Goal: Information Seeking & Learning: Learn about a topic

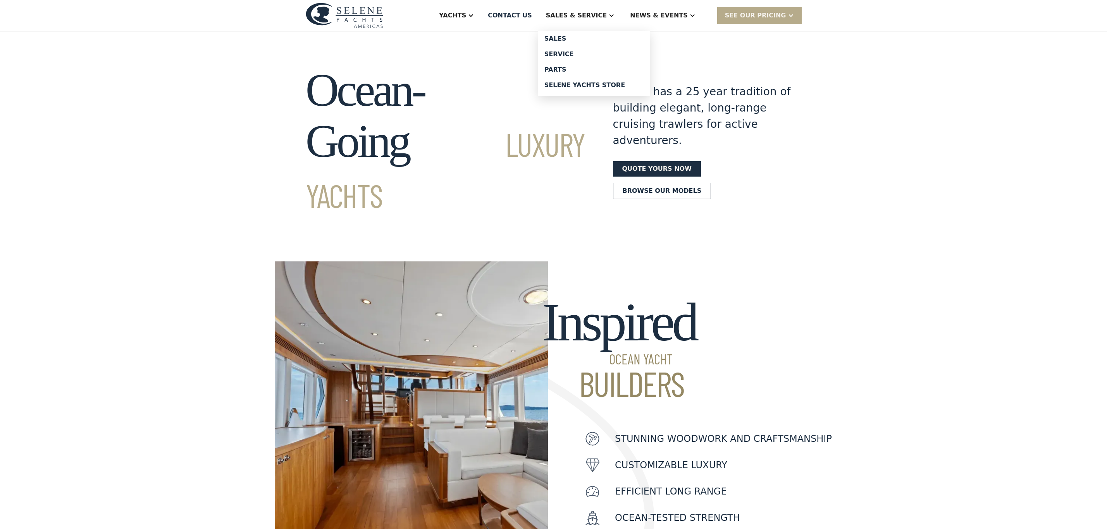
click at [587, 11] on div "Sales & Service" at bounding box center [576, 15] width 61 height 9
click at [599, 21] on div "Sales & Service" at bounding box center [580, 15] width 84 height 31
click at [668, 51] on div "Events" at bounding box center [677, 54] width 99 height 6
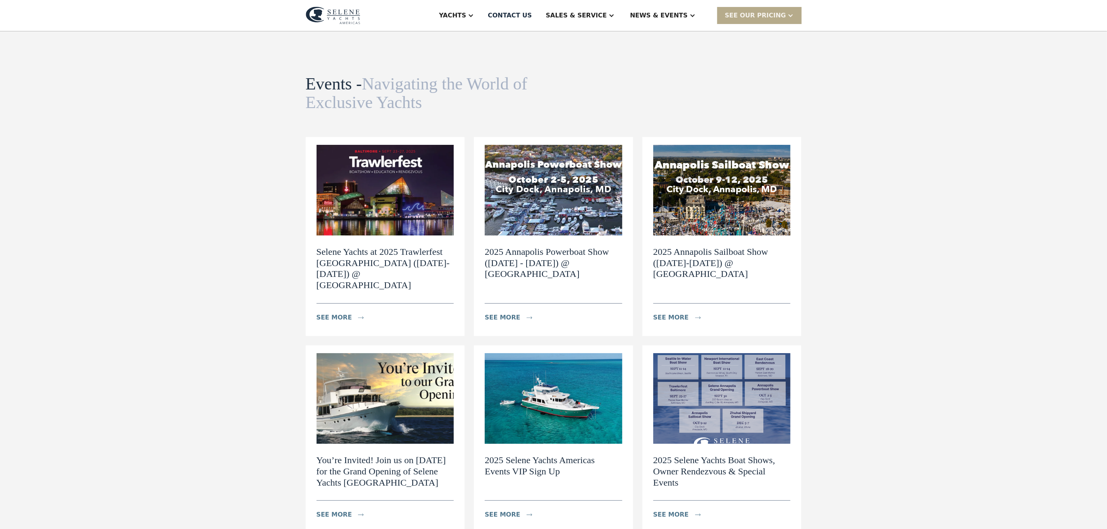
click at [514, 178] on img at bounding box center [553, 190] width 137 height 91
click at [363, 210] on img at bounding box center [384, 190] width 137 height 91
